Goal: Navigation & Orientation: Find specific page/section

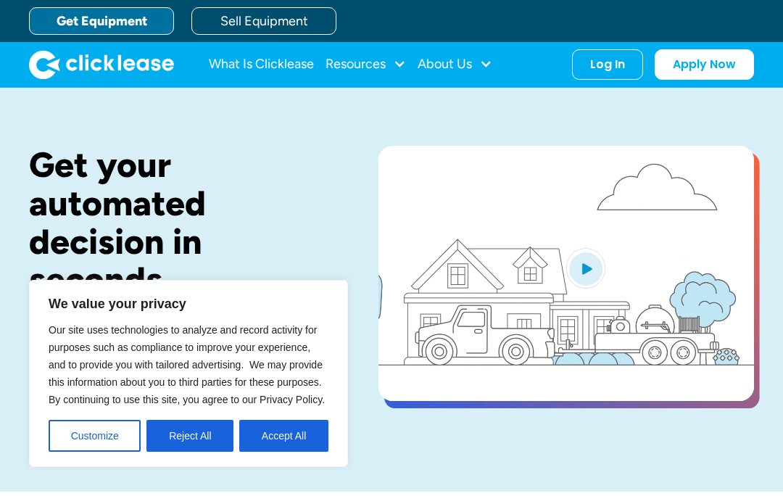
click at [609, 70] on div "Log In" at bounding box center [607, 64] width 35 height 15
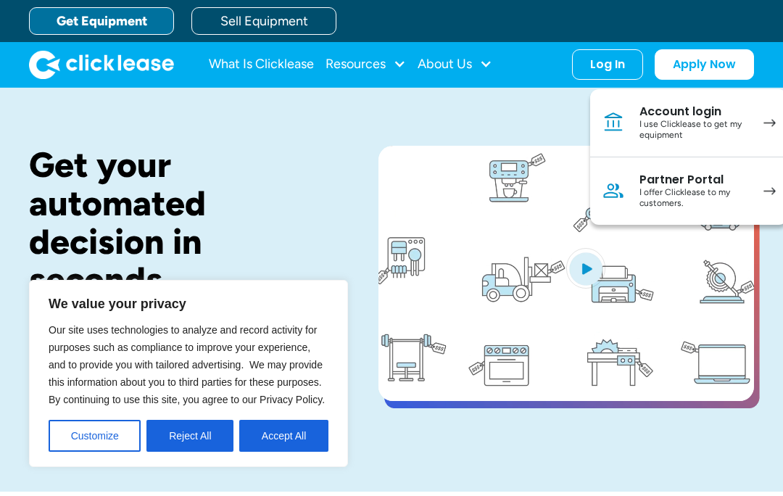
click at [707, 108] on div "Account login" at bounding box center [694, 111] width 109 height 15
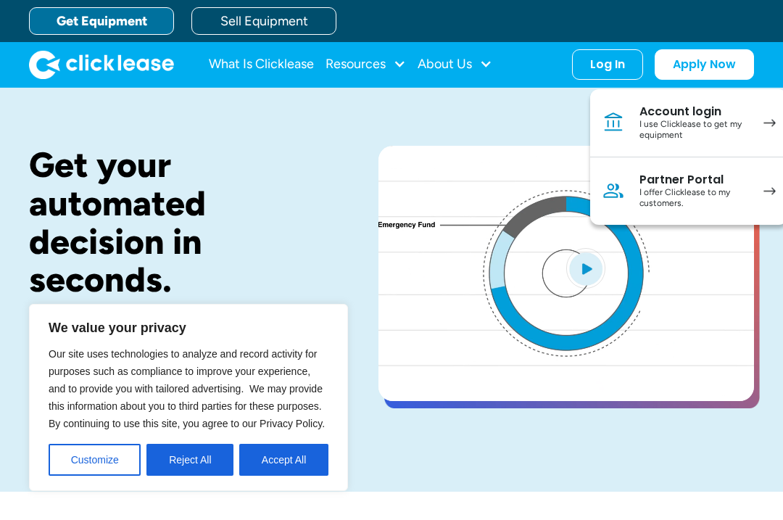
click at [608, 58] on div "Log In" at bounding box center [607, 64] width 35 height 15
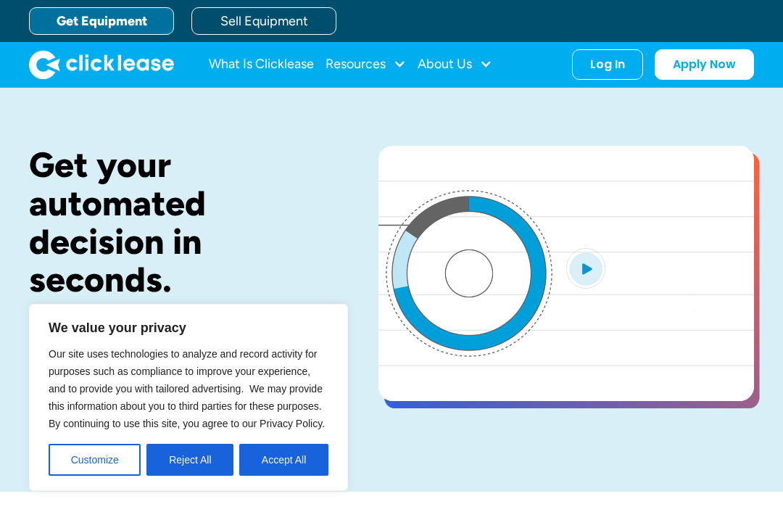
click at [610, 63] on div "Log In" at bounding box center [607, 64] width 35 height 15
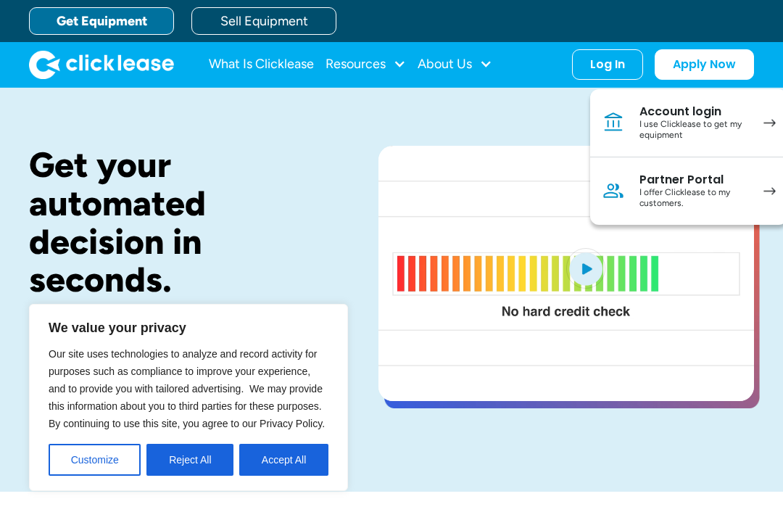
click at [769, 121] on img at bounding box center [770, 123] width 12 height 8
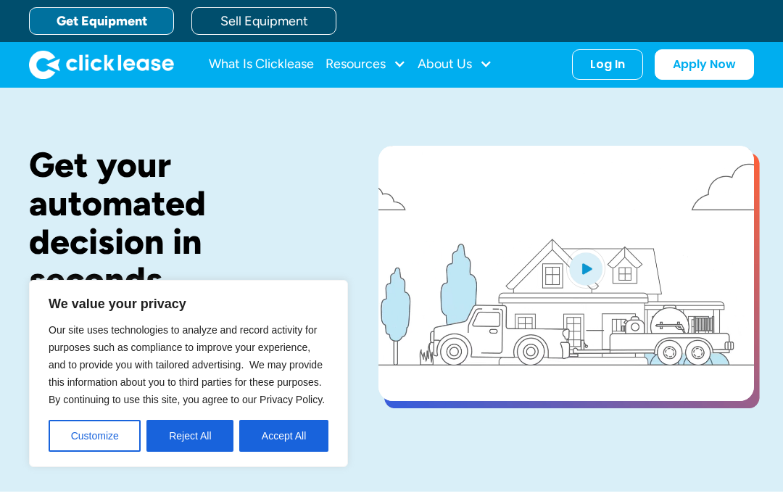
click at [289, 432] on button "Accept All" at bounding box center [283, 436] width 89 height 32
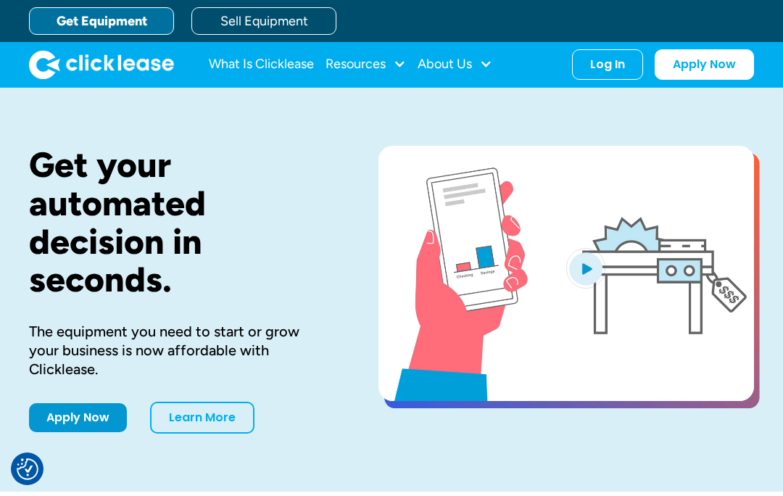
click at [611, 70] on div "Log In" at bounding box center [607, 64] width 35 height 15
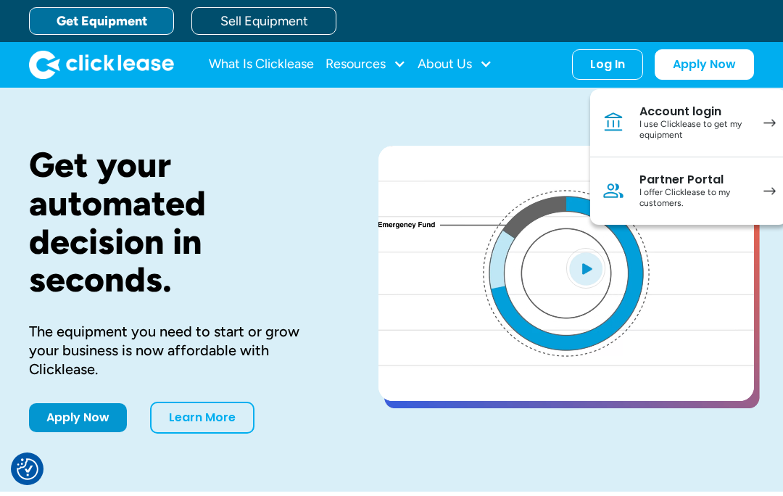
click at [685, 119] on div "I use Clicklease to get my equipment" at bounding box center [694, 130] width 109 height 22
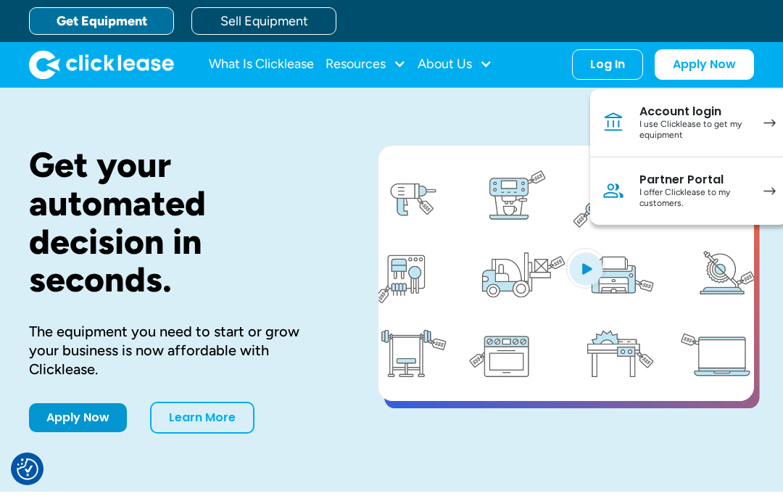
click at [687, 188] on div "I offer Clicklease to my customers." at bounding box center [694, 198] width 109 height 22
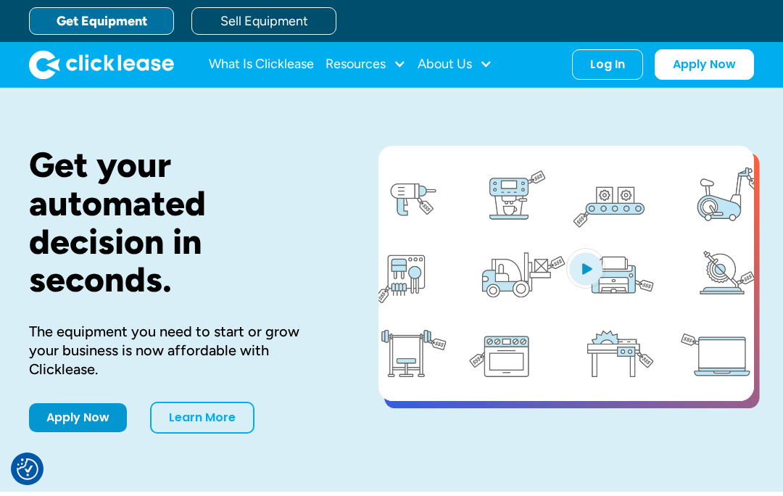
click at [603, 67] on div "Log In" at bounding box center [607, 64] width 35 height 15
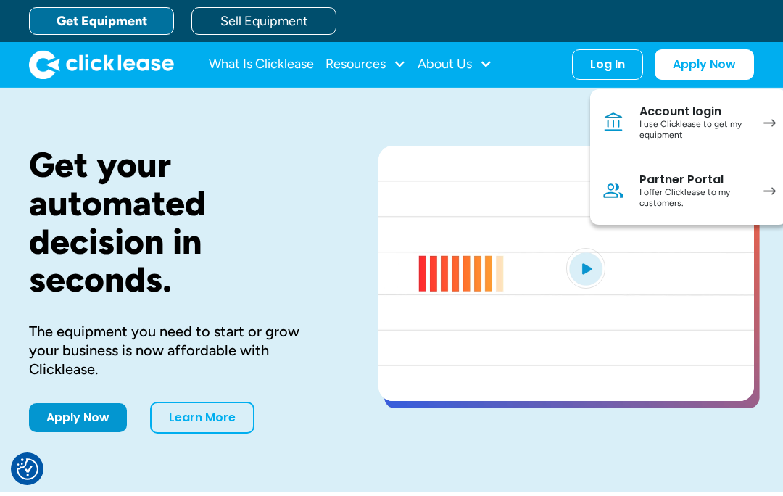
click at [721, 180] on div "Partner Portal" at bounding box center [694, 180] width 109 height 15
